Goal: Information Seeking & Learning: Learn about a topic

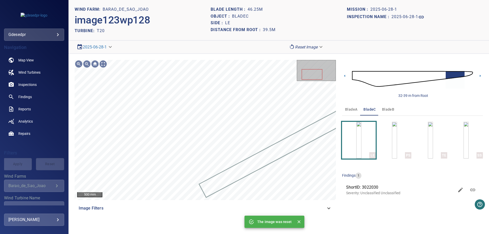
click at [363, 76] on img at bounding box center [412, 78] width 121 height 29
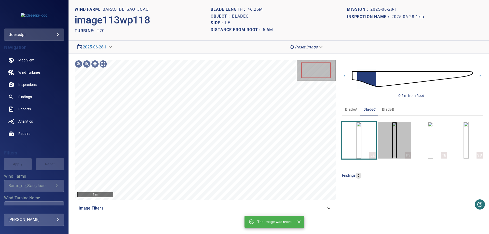
click at [397, 149] on img "button" at bounding box center [394, 140] width 5 height 37
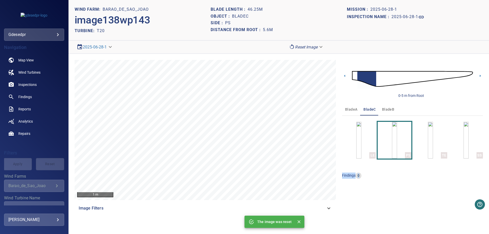
drag, startPoint x: 471, startPoint y: 136, endPoint x: 427, endPoint y: 185, distance: 65.6
click at [427, 185] on div "0-5 m from Root bladeA bladeC bladeB LE PS TE SS findings 0" at bounding box center [412, 137] width 141 height 154
click at [482, 75] on icon at bounding box center [479, 75] width 5 height 5
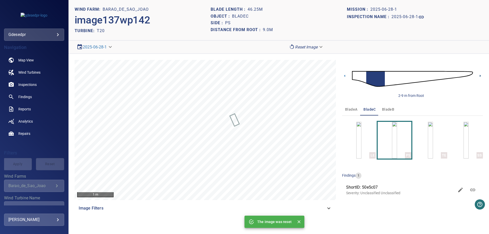
click at [482, 77] on icon at bounding box center [479, 75] width 5 height 5
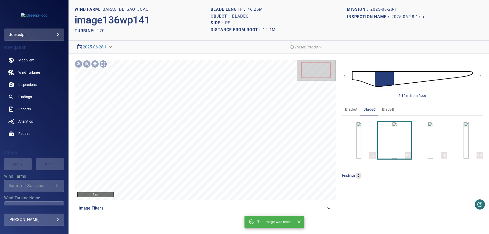
click at [347, 75] on div "5-12 m from Root" at bounding box center [412, 79] width 141 height 38
click at [344, 78] on icon at bounding box center [344, 75] width 5 height 5
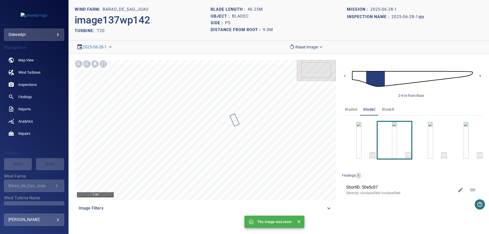
click at [481, 77] on icon at bounding box center [479, 75] width 5 height 5
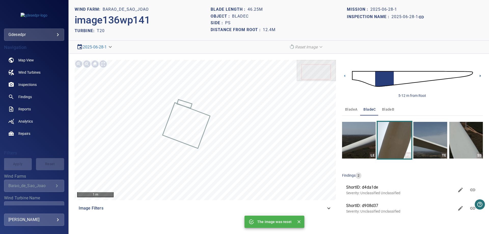
click at [480, 77] on icon at bounding box center [479, 75] width 5 height 5
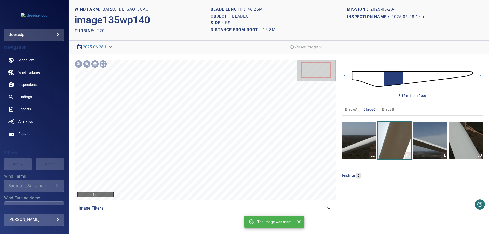
click at [344, 76] on icon at bounding box center [344, 76] width 1 height 2
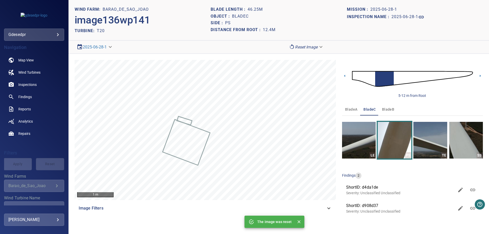
click at [351, 105] on button "bladeA" at bounding box center [351, 109] width 18 height 12
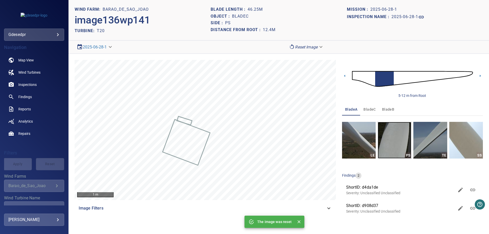
click at [388, 134] on img "button" at bounding box center [395, 140] width 34 height 37
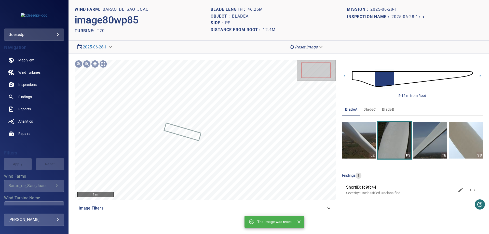
click at [412, 80] on img at bounding box center [412, 78] width 121 height 29
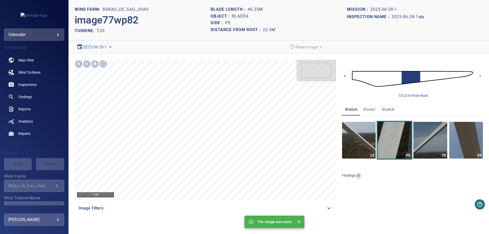
click at [345, 76] on icon at bounding box center [344, 75] width 5 height 5
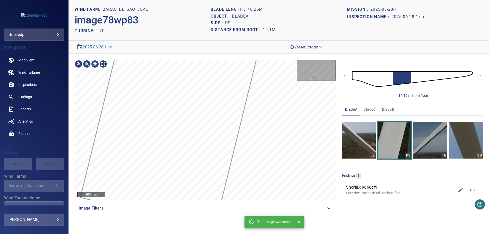
click at [276, 117] on div "Barao_de_Sao_Joao/T20/9666df90-8e44-11f0-abf5-7b1760d7b422 Severity Unclassifie…" at bounding box center [205, 130] width 261 height 140
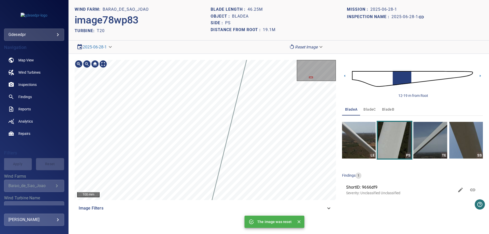
click at [353, 84] on div "Barao_de_Sao_Joao/T20/9666df90-8e44-11f0-abf5-7b1760d7b422 Severity Unclassifie…" at bounding box center [278, 137] width 420 height 166
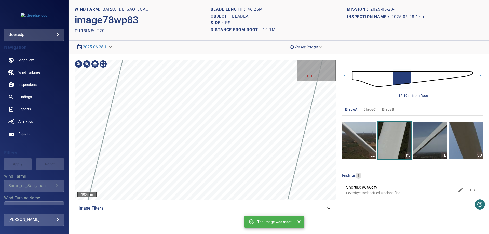
click at [309, 201] on div "100 mm Image Filters" at bounding box center [205, 137] width 261 height 154
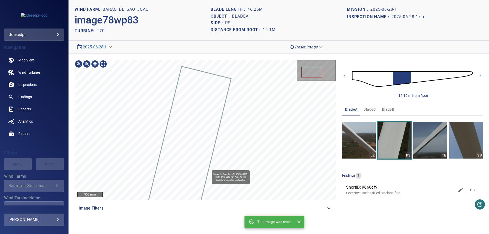
click at [242, 101] on div "Barao_de_Sao_Joao/T20/9666df90-8e44-11f0-abf5-7b1760d7b422 Severity Unclassifie…" at bounding box center [205, 130] width 261 height 140
click at [259, 81] on div "500 mm Image Filters" at bounding box center [205, 137] width 261 height 154
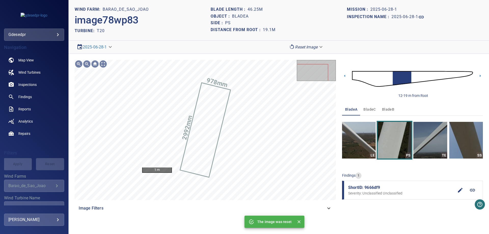
click at [474, 188] on icon at bounding box center [472, 190] width 6 height 6
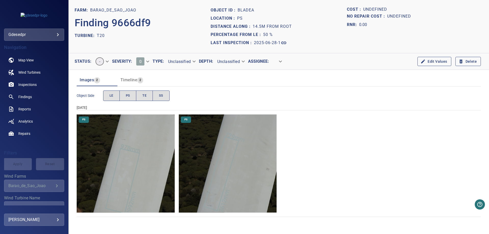
click at [158, 163] on img "Barao_de_Sao_Joao/T20/2025-06-28-1/2025-06-28-1/image78wp83.jpg" at bounding box center [126, 163] width 98 height 98
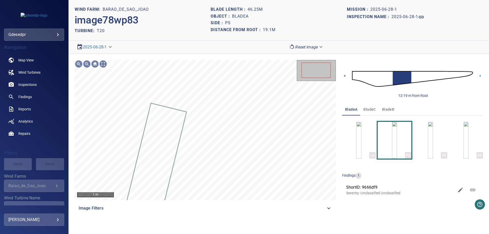
click at [344, 77] on icon at bounding box center [344, 75] width 5 height 5
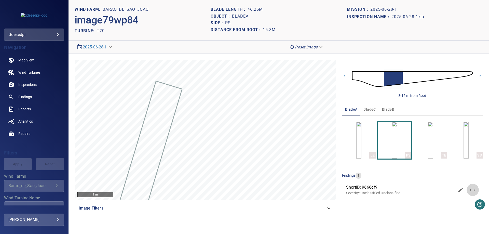
click at [470, 189] on icon at bounding box center [472, 190] width 6 height 6
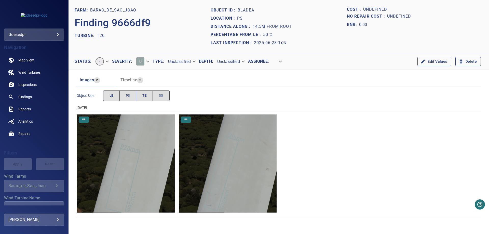
click at [198, 197] on img "Barao_de_Sao_Joao/T20/2025-06-28-1/2025-06-28-1/image79wp84.jpg" at bounding box center [228, 163] width 98 height 98
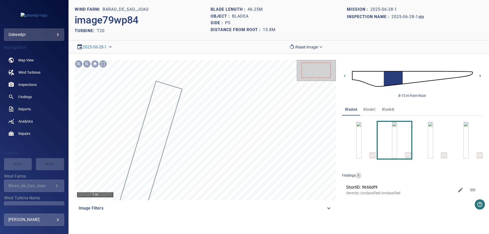
click at [478, 77] on icon at bounding box center [479, 75] width 5 height 5
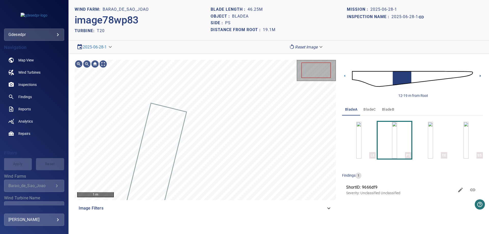
click at [478, 78] on icon at bounding box center [479, 75] width 5 height 5
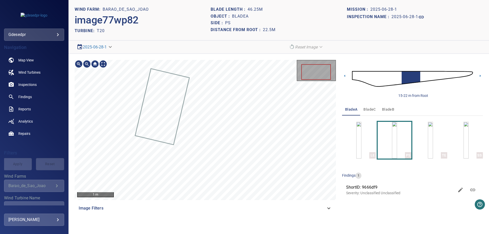
click at [172, 157] on div "1 m Image Filters" at bounding box center [205, 137] width 261 height 154
click at [355, 75] on img at bounding box center [412, 78] width 121 height 29
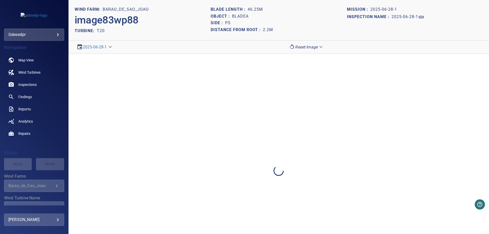
drag, startPoint x: 391, startPoint y: 126, endPoint x: 391, endPoint y: 129, distance: 2.8
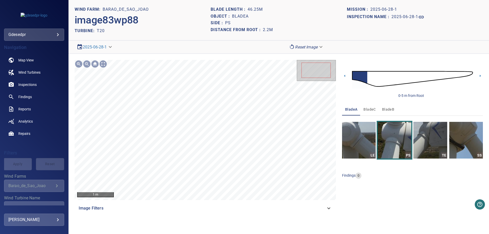
click at [449, 93] on img at bounding box center [412, 78] width 121 height 29
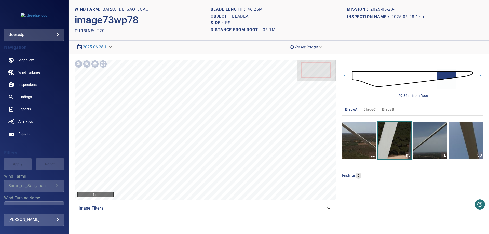
click at [361, 79] on img at bounding box center [412, 78] width 121 height 29
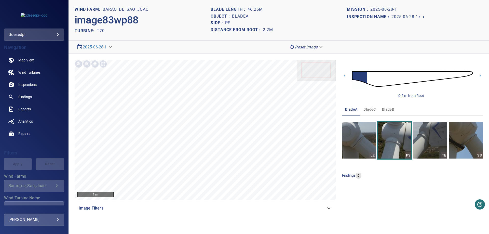
click at [394, 106] on button "bladeB" at bounding box center [388, 109] width 18 height 12
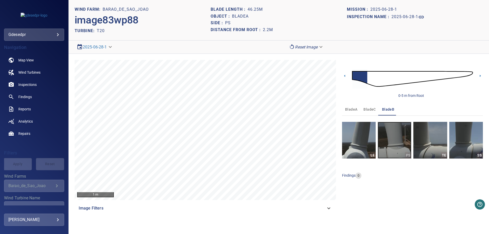
click at [411, 140] on img "button" at bounding box center [395, 140] width 34 height 37
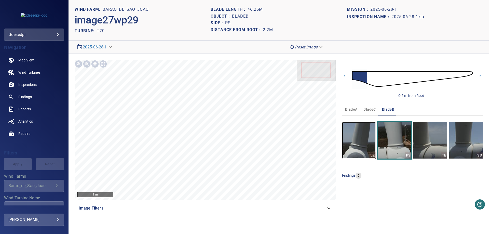
click at [356, 148] on img "button" at bounding box center [359, 140] width 34 height 37
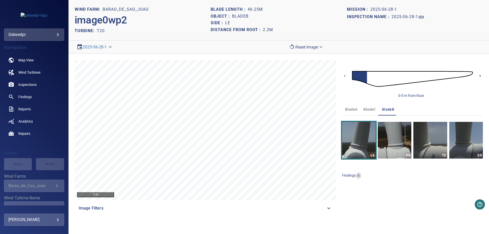
click at [480, 77] on icon at bounding box center [480, 76] width 1 height 2
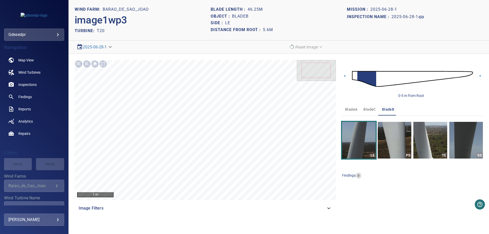
click at [408, 78] on img at bounding box center [412, 78] width 121 height 29
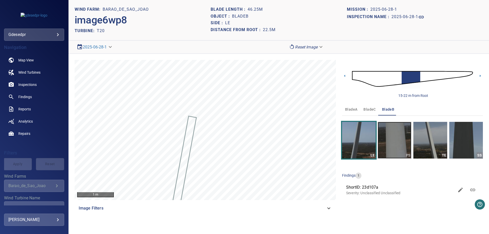
drag, startPoint x: 397, startPoint y: 142, endPoint x: 402, endPoint y: 174, distance: 32.1
click at [397, 142] on img "button" at bounding box center [395, 140] width 34 height 37
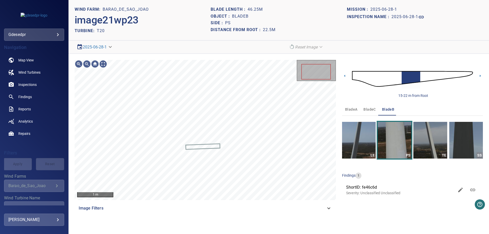
click at [375, 109] on button "bladeC" at bounding box center [369, 109] width 18 height 12
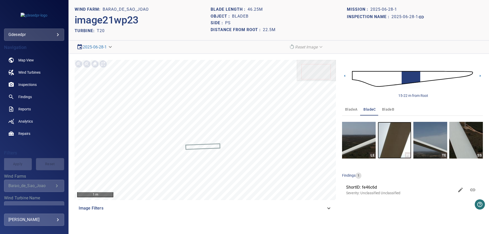
click at [394, 143] on img "button" at bounding box center [395, 140] width 34 height 37
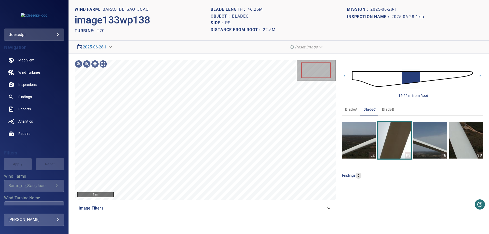
click at [373, 80] on img at bounding box center [412, 78] width 121 height 29
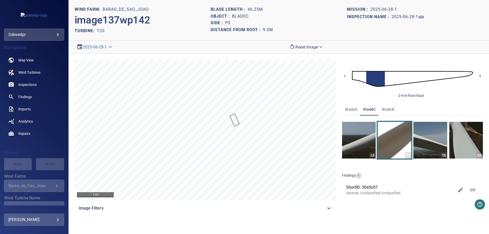
click at [482, 75] on icon at bounding box center [479, 75] width 5 height 5
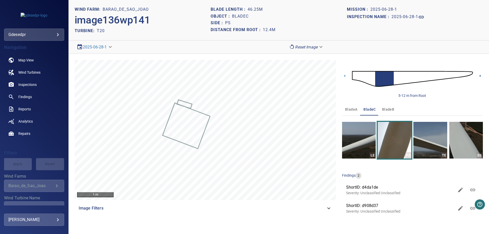
click at [479, 78] on icon at bounding box center [479, 75] width 5 height 5
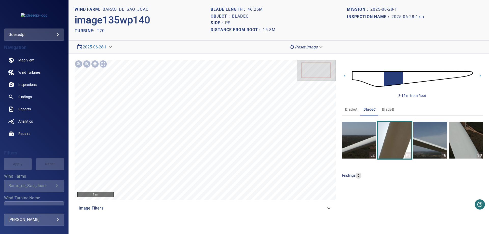
click at [475, 77] on div "8-15 m from Root" at bounding box center [412, 79] width 141 height 38
click at [479, 75] on icon at bounding box center [479, 75] width 5 height 5
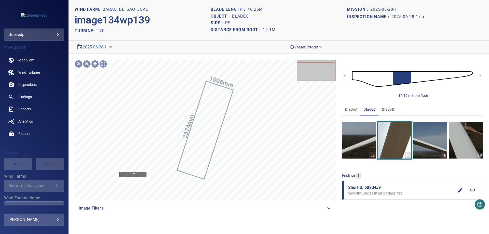
click at [471, 193] on link at bounding box center [472, 190] width 12 height 12
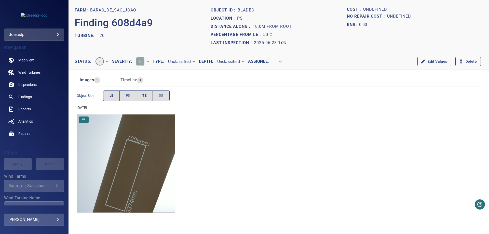
click at [132, 172] on img "Barao_de_Sao_Joao/T20/2025-06-28-1/2025-06-28-1/image134wp139.jpg" at bounding box center [126, 163] width 98 height 98
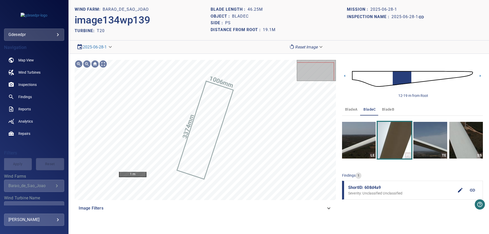
click at [474, 192] on icon at bounding box center [472, 190] width 6 height 6
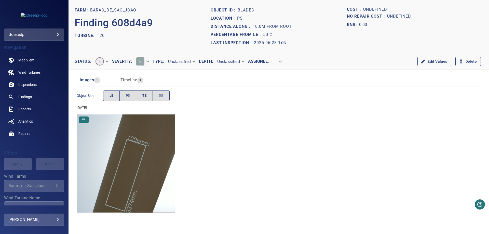
click at [163, 190] on img "Barao_de_Sao_Joao/T20/2025-06-28-1/2025-06-28-1/image134wp139.jpg" at bounding box center [126, 163] width 98 height 98
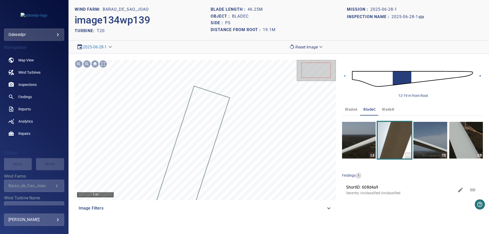
click at [479, 76] on icon at bounding box center [479, 75] width 5 height 5
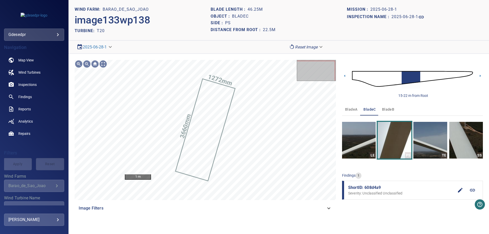
click at [477, 192] on link at bounding box center [472, 190] width 12 height 12
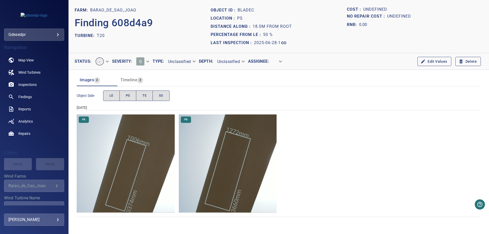
click at [247, 185] on img "Barao_de_Sao_Joao/T20/2025-06-28-1/2025-06-28-1/image133wp138.jpg" at bounding box center [228, 163] width 98 height 98
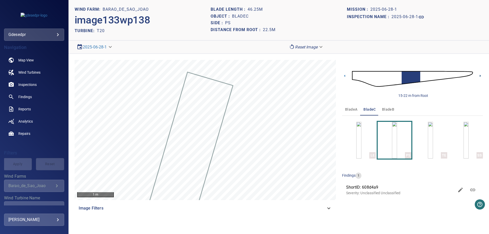
click at [479, 77] on icon at bounding box center [479, 75] width 5 height 5
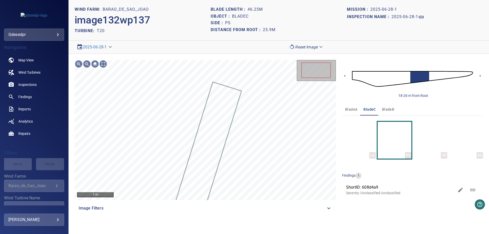
click at [297, 49] on section "**********" at bounding box center [278, 117] width 420 height 234
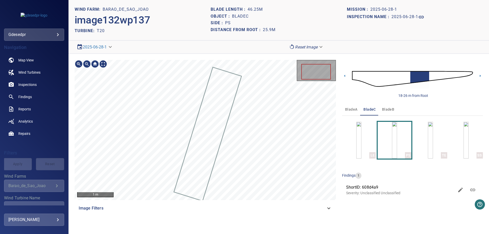
click at [299, 65] on div "1 m" at bounding box center [205, 130] width 261 height 140
click at [481, 77] on icon at bounding box center [479, 75] width 5 height 5
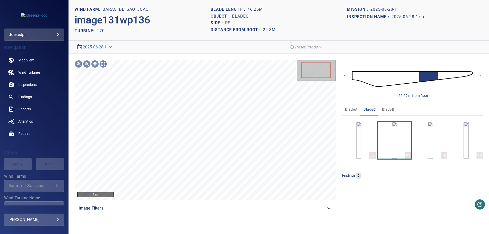
click at [344, 75] on icon at bounding box center [344, 75] width 5 height 5
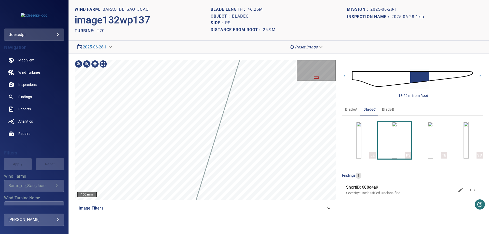
click at [341, 105] on div "100 mm Image Filters 18-26 m from Root bladeA bladeC bladeB LE PS TE SS finding…" at bounding box center [278, 137] width 420 height 166
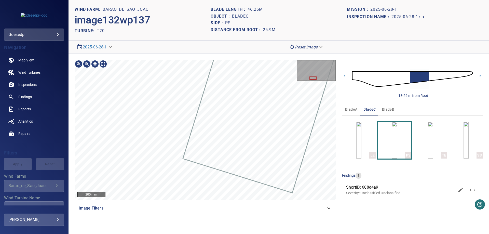
click at [253, 139] on div at bounding box center [205, 130] width 261 height 140
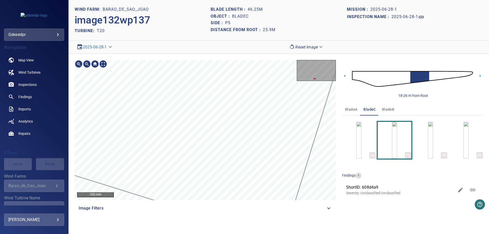
drag, startPoint x: 343, startPoint y: 175, endPoint x: 347, endPoint y: 118, distance: 56.9
click at [347, 118] on div "bladeA bladeC bladeB LE PS TE SS findings 1 ShortID: 608d4a9 Severity: Unclassi…" at bounding box center [412, 152] width 141 height 98
click at [337, 93] on div "100 mm Image Filters 18-26 m from Root bladeA bladeC bladeB LE PS TE SS finding…" at bounding box center [278, 137] width 420 height 166
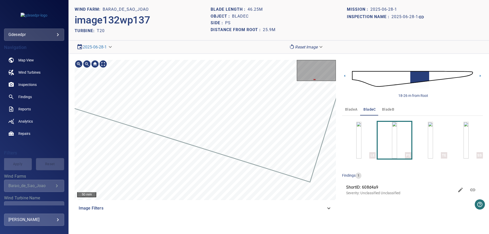
click at [269, 165] on div at bounding box center [205, 130] width 261 height 140
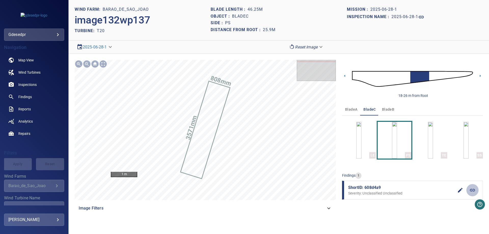
click at [475, 189] on icon at bounding box center [472, 190] width 6 height 6
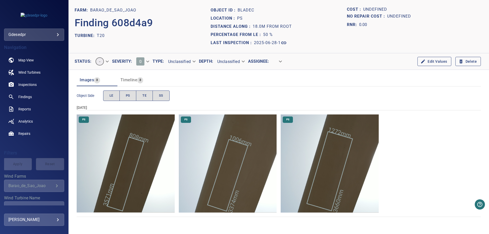
click at [164, 204] on img "Barao_de_Sao_Joao/T20/2025-06-28-1/2025-06-28-1/image132wp137.jpg" at bounding box center [126, 163] width 98 height 98
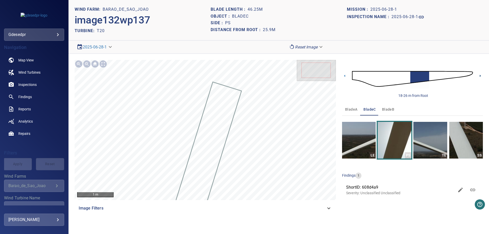
click at [480, 75] on icon at bounding box center [479, 75] width 5 height 5
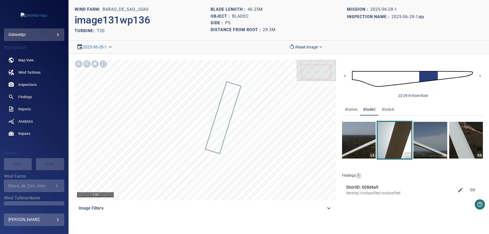
click at [468, 73] on img at bounding box center [412, 78] width 121 height 29
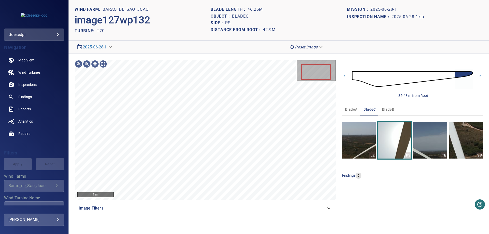
click at [478, 79] on div "35-43 m from Root" at bounding box center [412, 79] width 141 height 38
click at [477, 78] on div "35-43 m from Root" at bounding box center [412, 79] width 141 height 38
click at [480, 76] on icon at bounding box center [480, 76] width 1 height 2
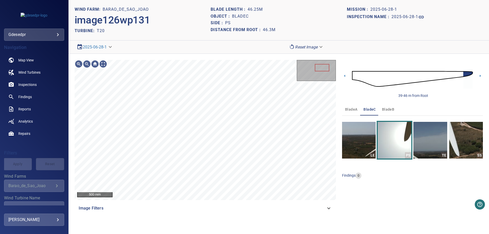
click at [358, 78] on img at bounding box center [412, 78] width 121 height 29
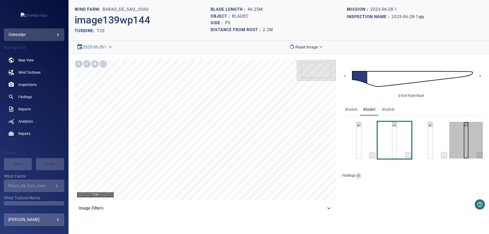
click at [463, 147] on img "button" at bounding box center [465, 140] width 5 height 37
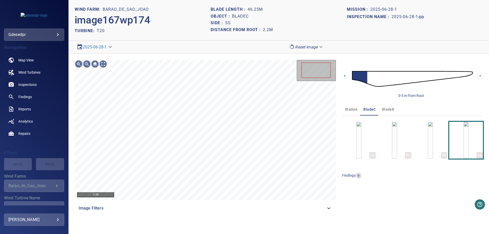
scroll to position [72, 0]
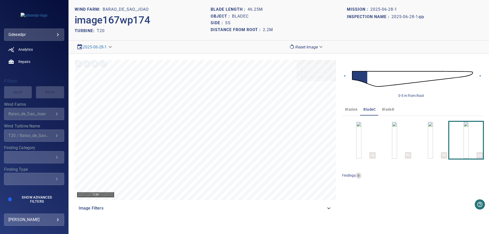
click at [47, 69] on div "**********" at bounding box center [34, 123] width 68 height 164
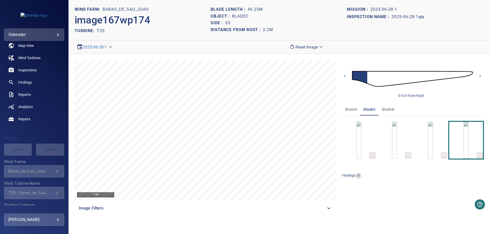
scroll to position [0, 0]
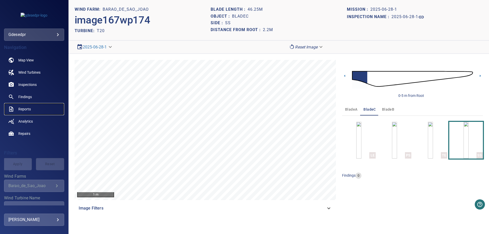
click at [27, 109] on span "Reports" at bounding box center [24, 108] width 12 height 5
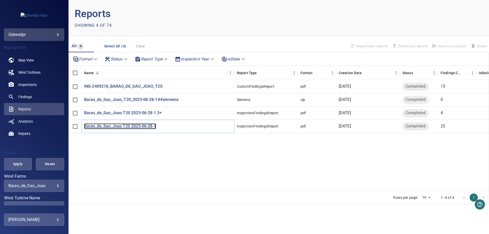
click at [134, 127] on p "Barao_de_Sao_Joao T20 2025-06-28-1" at bounding box center [120, 126] width 72 height 6
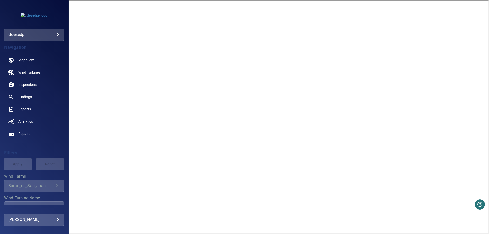
click at [32, 71] on span "Wind Turbines" at bounding box center [29, 72] width 22 height 5
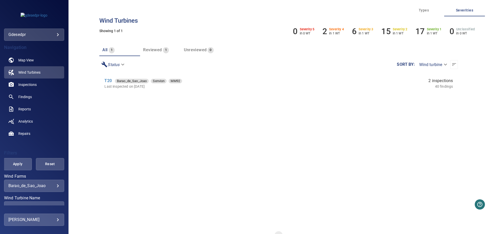
scroll to position [72, 0]
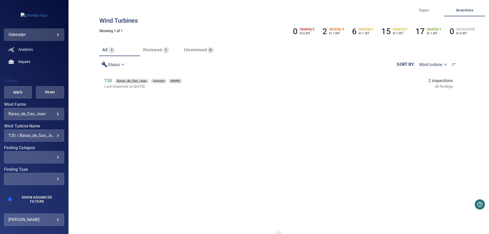
click at [44, 136] on div "T20 / Barao_de_Sao_Joao" at bounding box center [33, 135] width 51 height 5
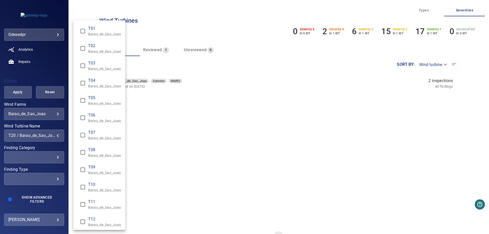
scroll to position [235, 0]
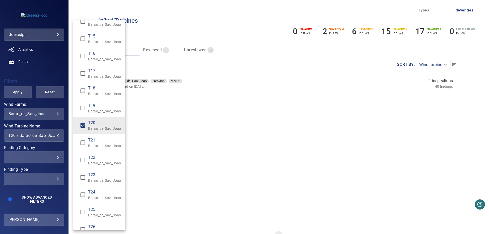
drag, startPoint x: 98, startPoint y: 214, endPoint x: 103, endPoint y: 192, distance: 22.6
click at [98, 215] on p "Barao_de_Sao_Joao" at bounding box center [104, 214] width 33 height 5
click at [99, 126] on p "Barao_de_Sao_Joao" at bounding box center [104, 128] width 33 height 5
type input "**********"
click at [197, 141] on div "Wind Turbine Name" at bounding box center [244, 117] width 489 height 234
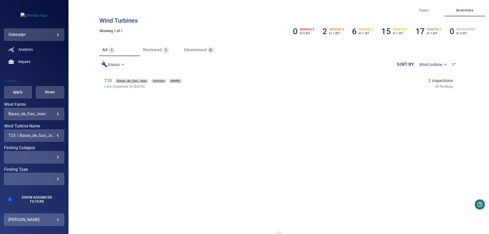
click at [20, 98] on div "**********" at bounding box center [34, 140] width 60 height 129
click at [20, 95] on button "Apply" at bounding box center [18, 92] width 28 height 12
click at [108, 82] on link "T25" at bounding box center [107, 80] width 7 height 5
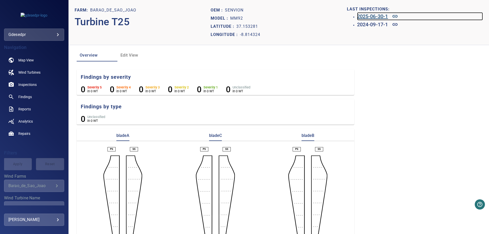
click at [397, 16] on icon at bounding box center [394, 16] width 5 height 3
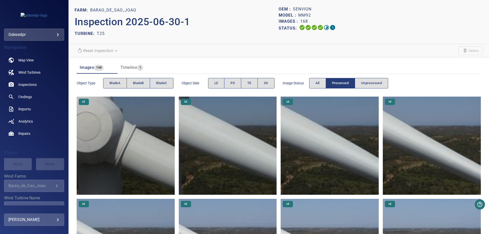
click at [171, 120] on img at bounding box center [126, 145] width 98 height 98
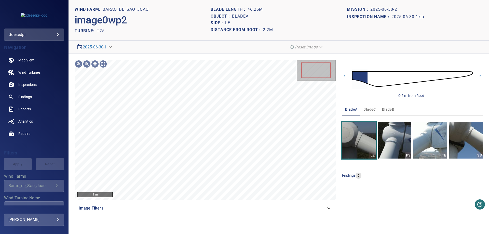
click at [432, 75] on img at bounding box center [412, 78] width 121 height 29
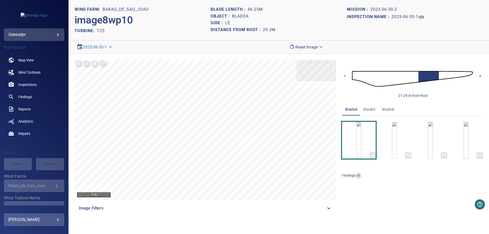
click at [477, 75] on icon at bounding box center [479, 75] width 5 height 5
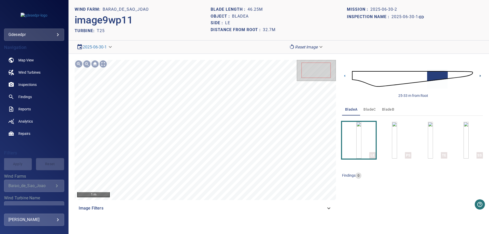
click at [481, 78] on icon at bounding box center [479, 75] width 5 height 5
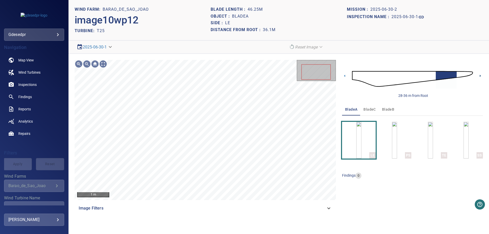
click at [478, 75] on icon at bounding box center [479, 75] width 5 height 5
click at [469, 73] on img at bounding box center [412, 78] width 121 height 29
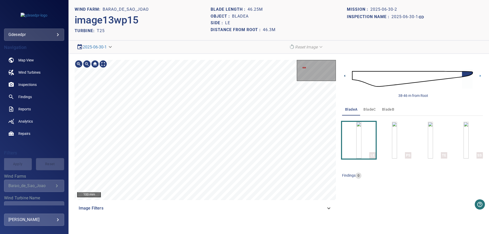
click at [344, 78] on icon at bounding box center [344, 75] width 5 height 5
click at [344, 76] on icon at bounding box center [344, 76] width 1 height 2
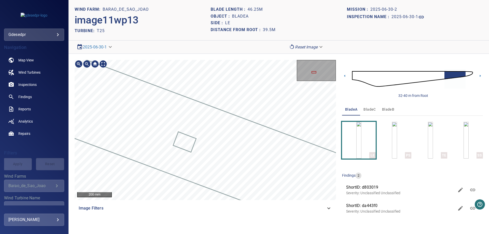
click at [120, 51] on section "**********" at bounding box center [278, 117] width 420 height 234
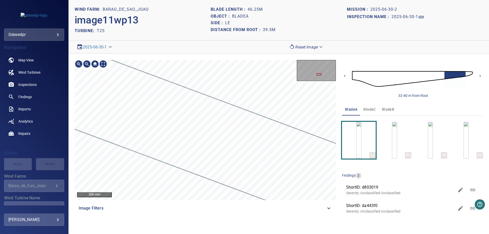
click at [178, 94] on div at bounding box center [205, 130] width 261 height 140
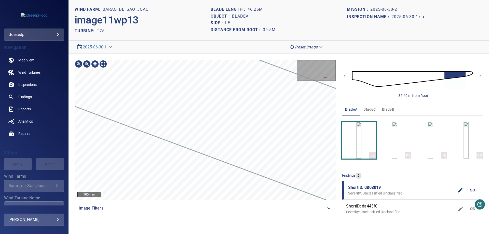
click at [319, 206] on div "8383mm 442mm 100 mm Image Filters" at bounding box center [205, 140] width 261 height 160
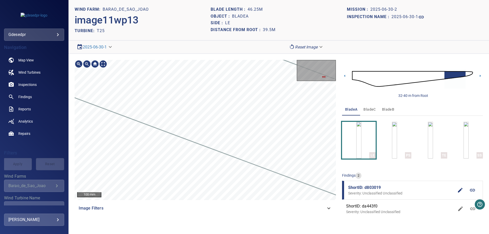
click at [0, 97] on main "**********" at bounding box center [244, 117] width 489 height 234
click at [73, 144] on div "8383mm 442mm 100 mm Image Filters 32-40 m from Root bladeA bladeC bladeB LE PS …" at bounding box center [278, 140] width 420 height 172
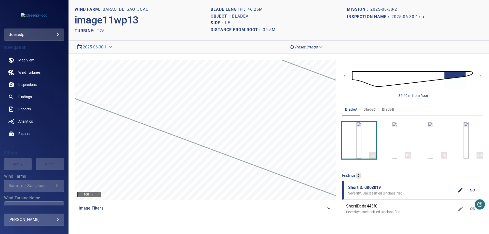
click at [471, 75] on img at bounding box center [412, 78] width 121 height 29
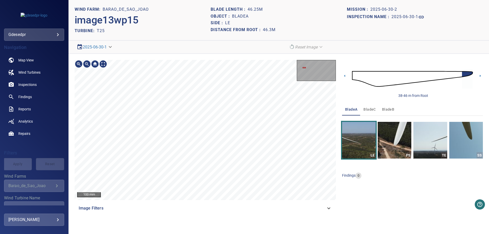
click at [58, 72] on main "**********" at bounding box center [244, 117] width 489 height 234
click at [0, 74] on main "**********" at bounding box center [244, 117] width 489 height 234
click at [68, 110] on main "**********" at bounding box center [244, 117] width 489 height 234
click at [16, 84] on main "**********" at bounding box center [244, 117] width 489 height 234
click at [37, 88] on main "**********" at bounding box center [244, 117] width 489 height 234
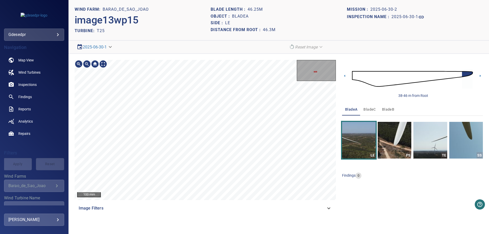
click at [65, 87] on main "**********" at bounding box center [244, 117] width 489 height 234
